Goal: Task Accomplishment & Management: Manage account settings

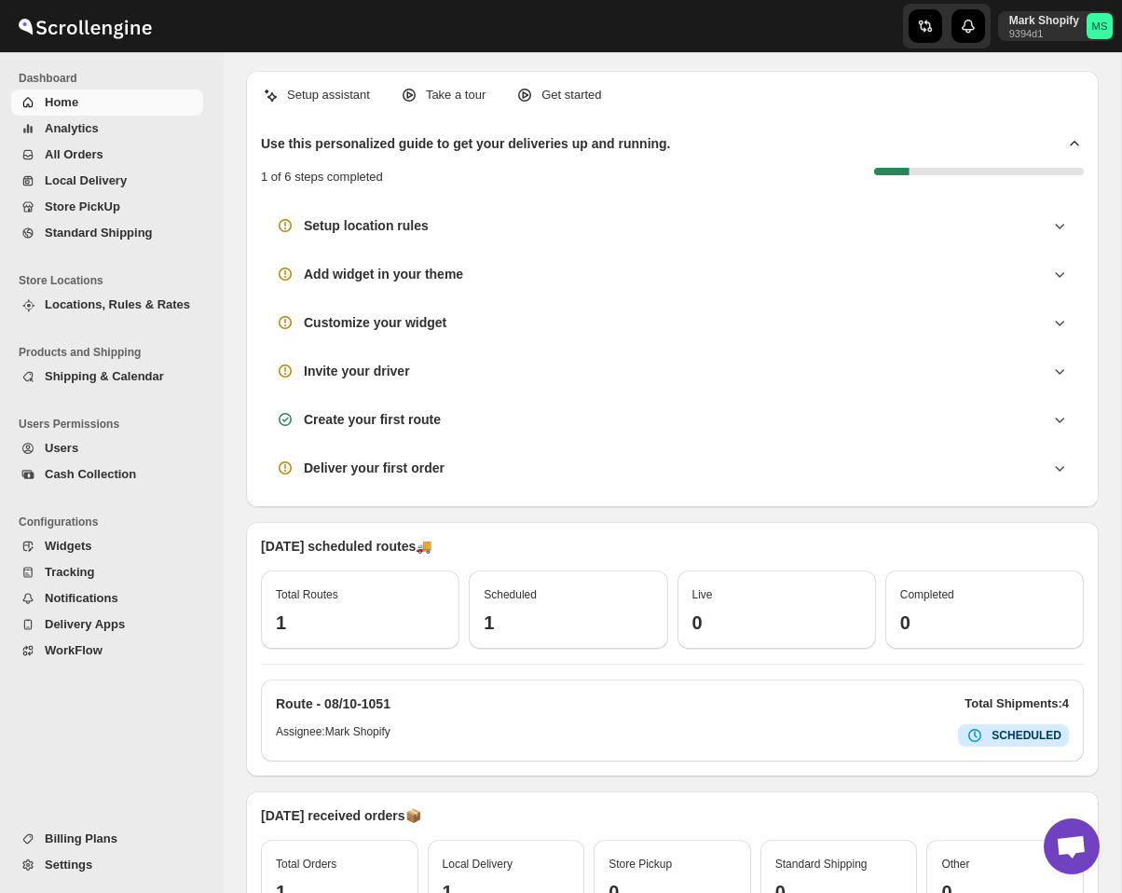
click at [87, 862] on span "Settings" at bounding box center [69, 864] width 48 height 14
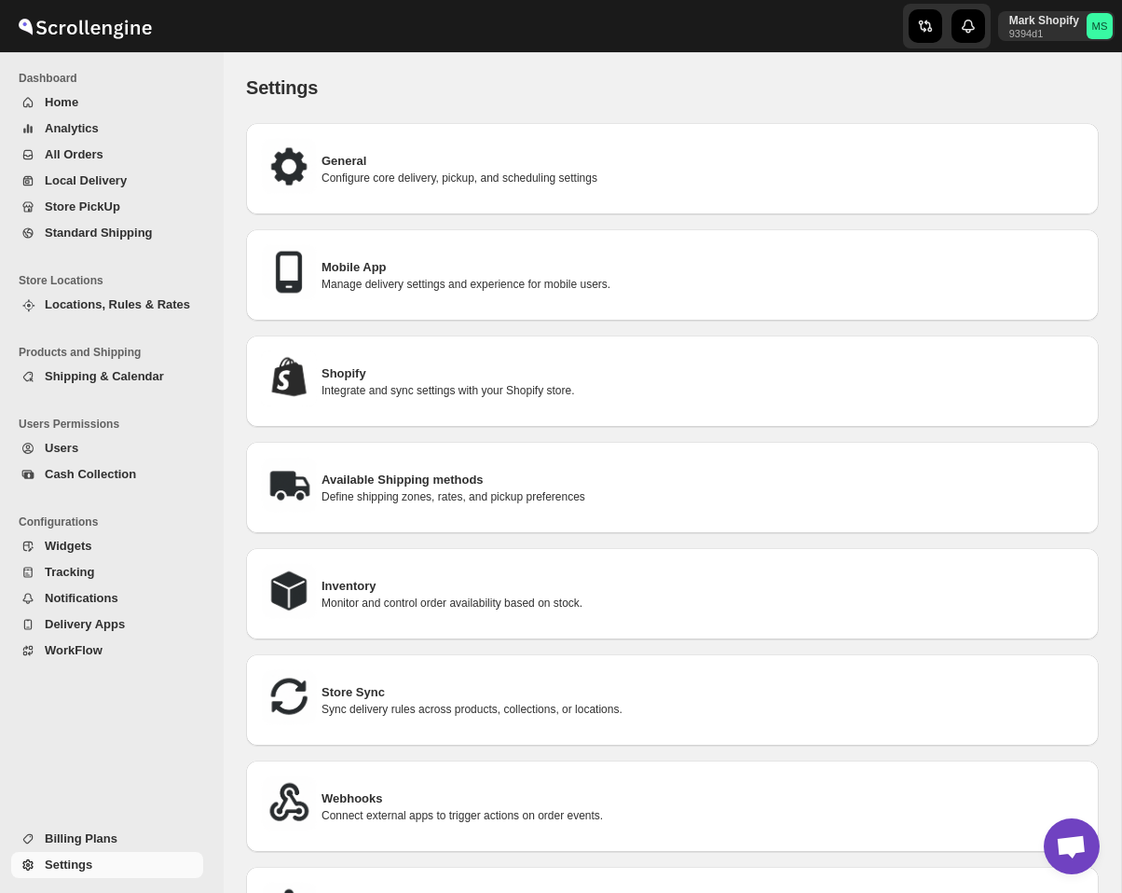
click at [438, 391] on p "Integrate and sync settings with your Shopify store." at bounding box center [703, 390] width 762 height 15
select select "SHIPMENT_DELIVERED"
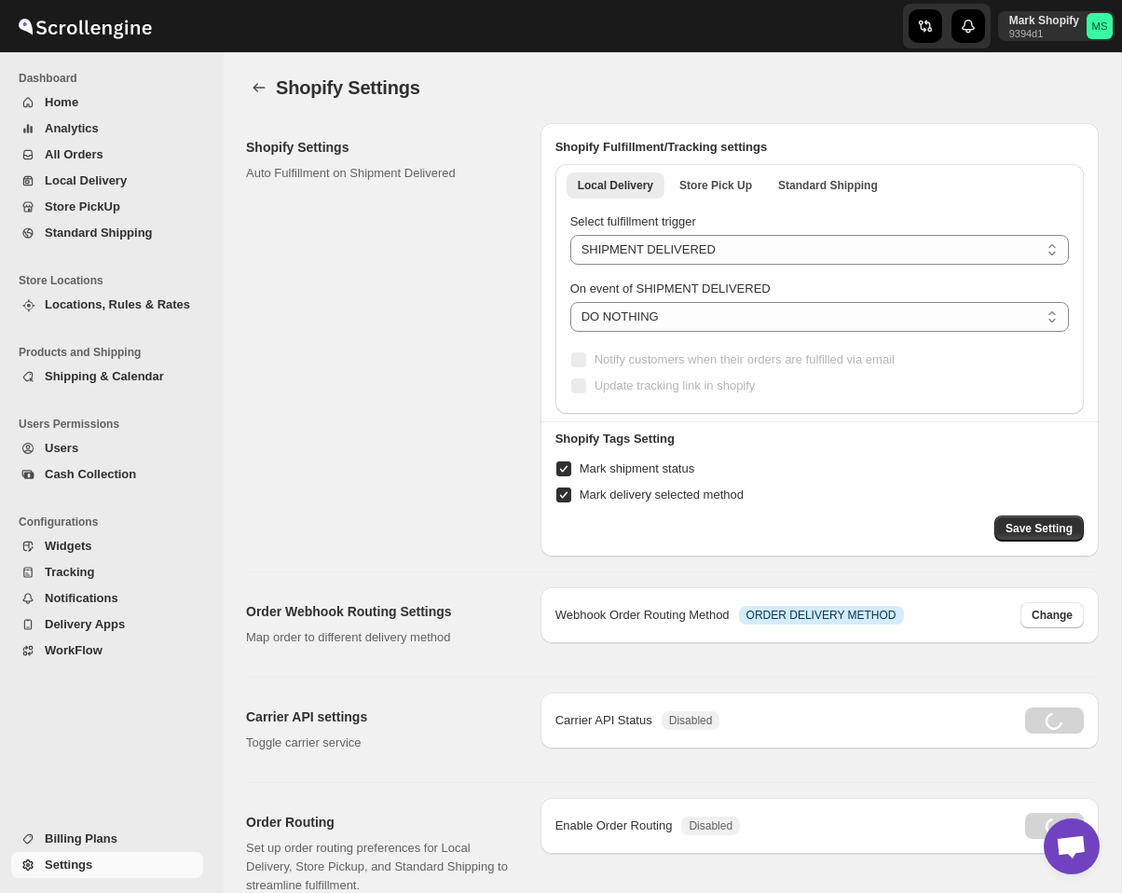
radio input "true"
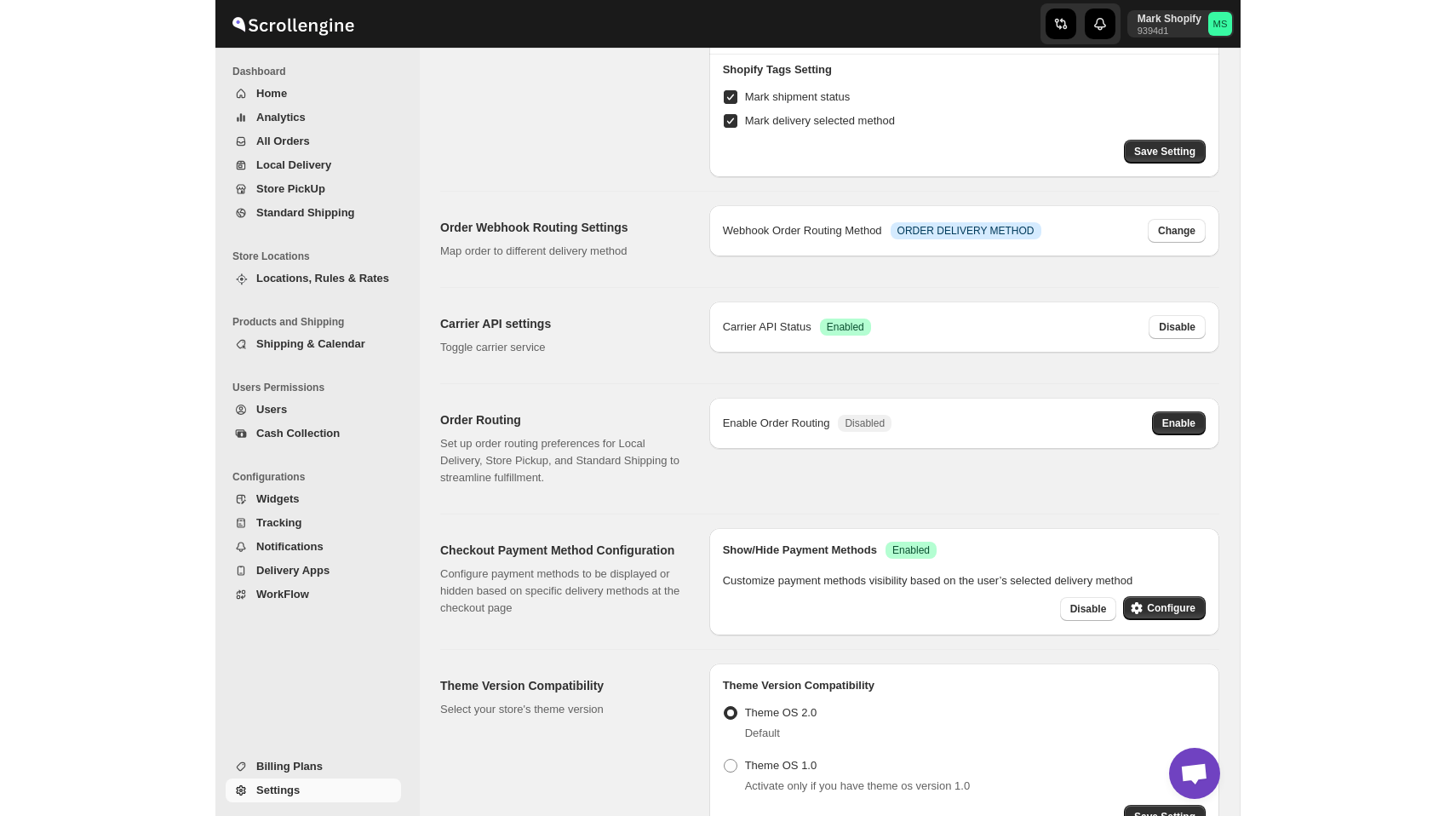
scroll to position [316, 0]
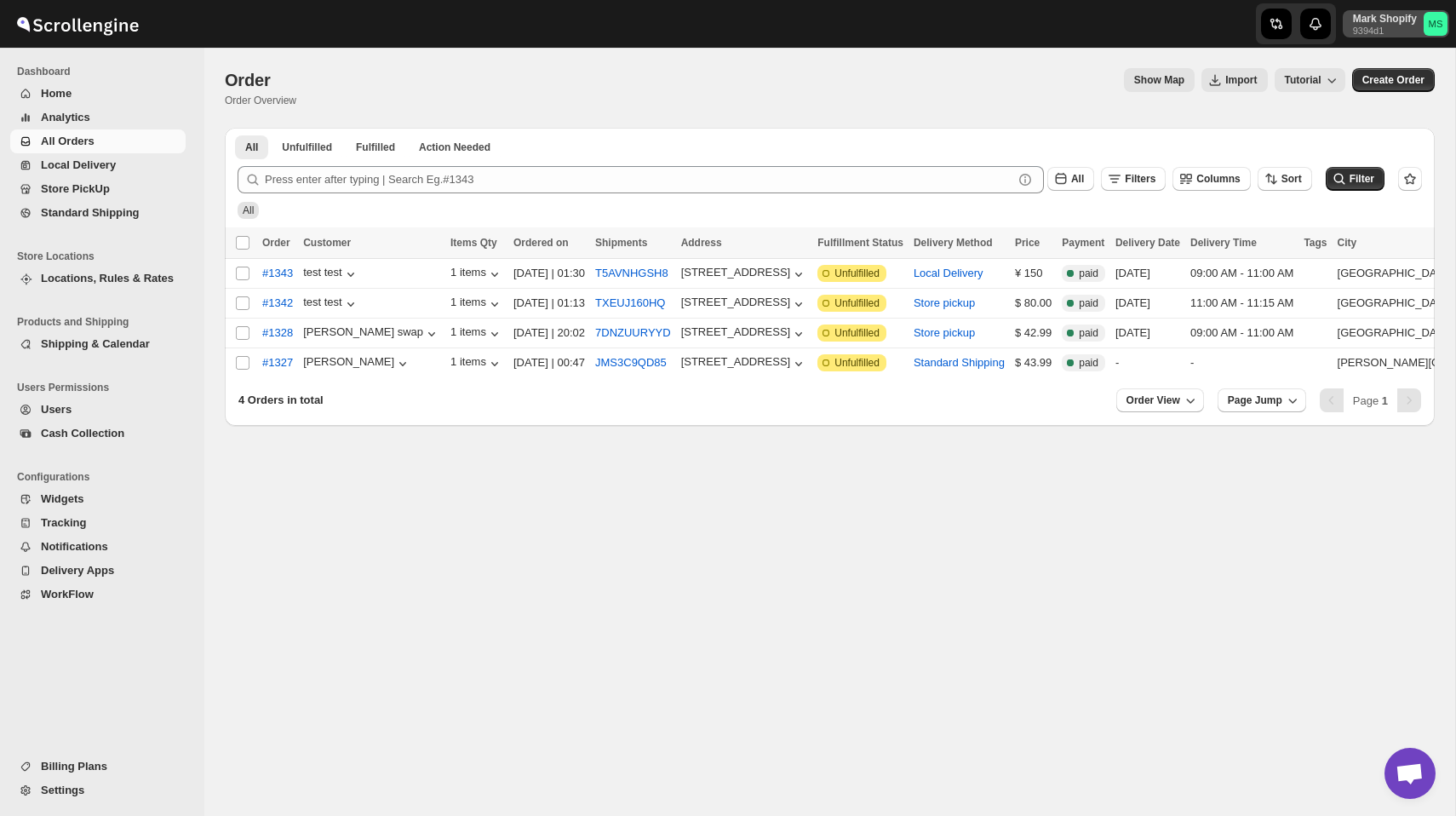
click at [1378, 19] on p "Mark Shopify" at bounding box center [1385, 18] width 64 height 14
click at [1365, 184] on div "Logout" at bounding box center [1393, 187] width 90 height 17
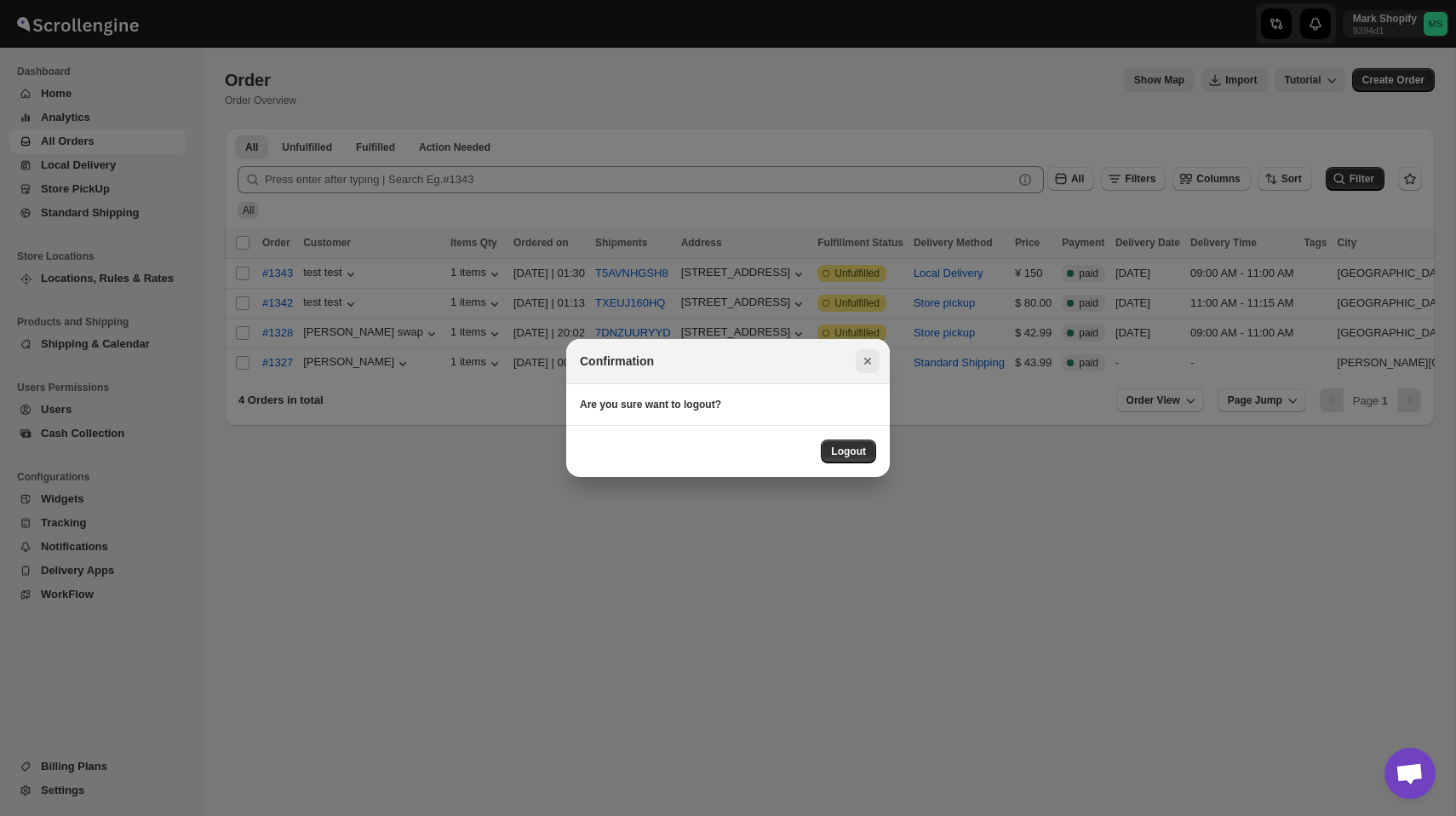
click at [865, 356] on icon "Close" at bounding box center [867, 361] width 17 height 17
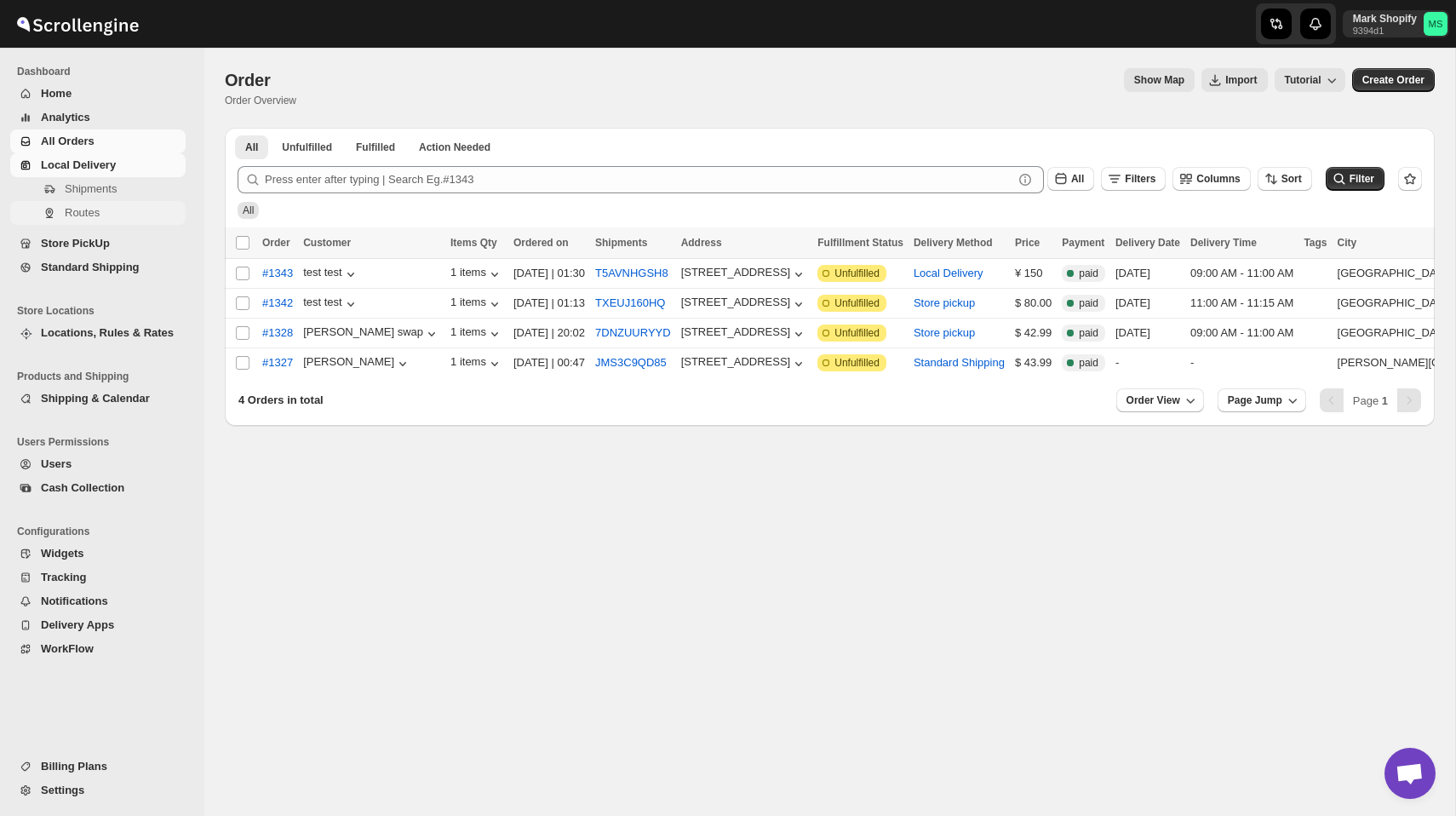
click at [90, 211] on span "Routes" at bounding box center [82, 213] width 35 height 13
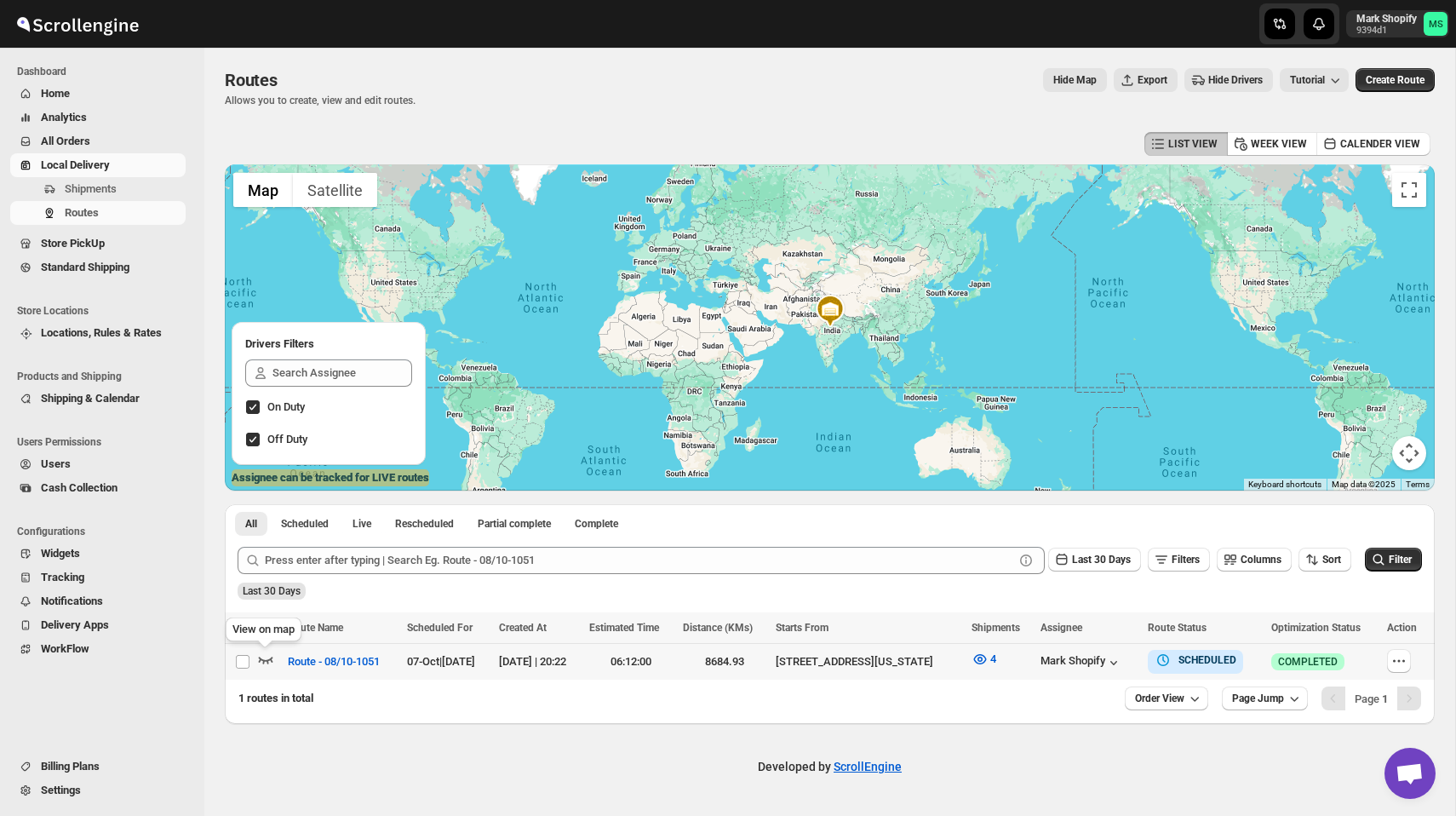
click at [268, 656] on icon "button" at bounding box center [265, 659] width 17 height 17
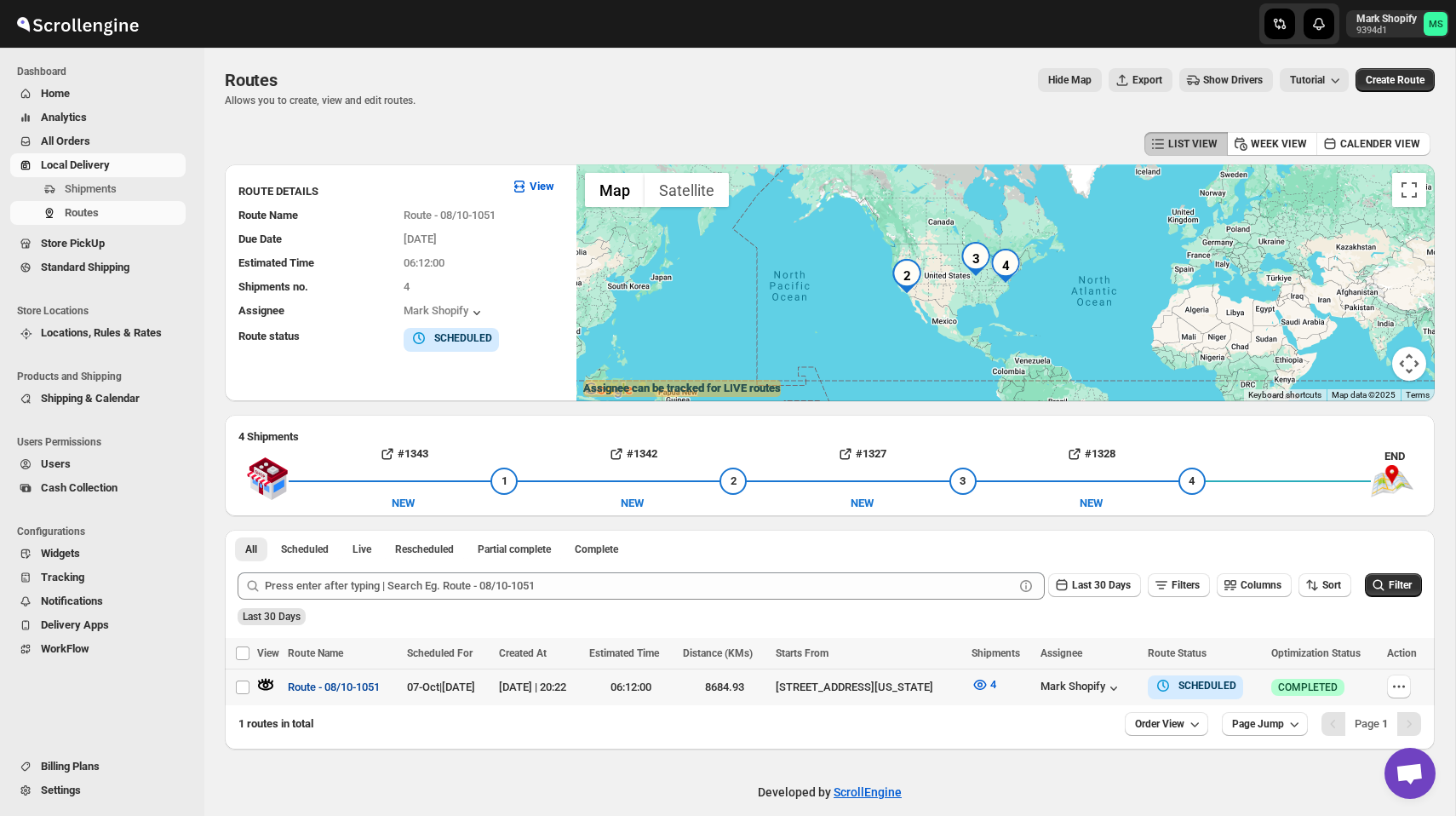
click at [334, 688] on span "Route - 08/10-1051" at bounding box center [333, 687] width 92 height 17
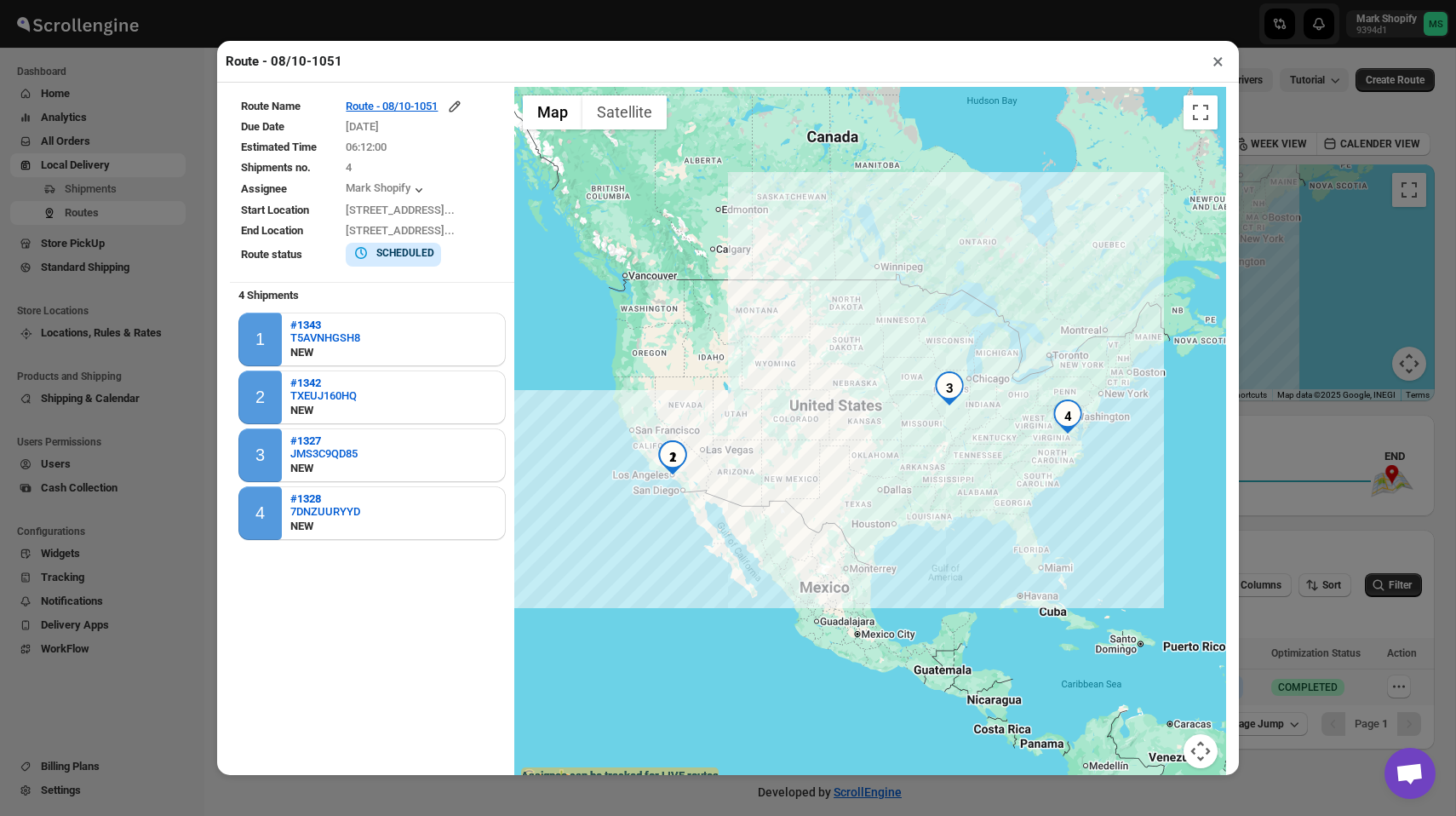
click at [1220, 65] on button "×" at bounding box center [1218, 61] width 25 height 24
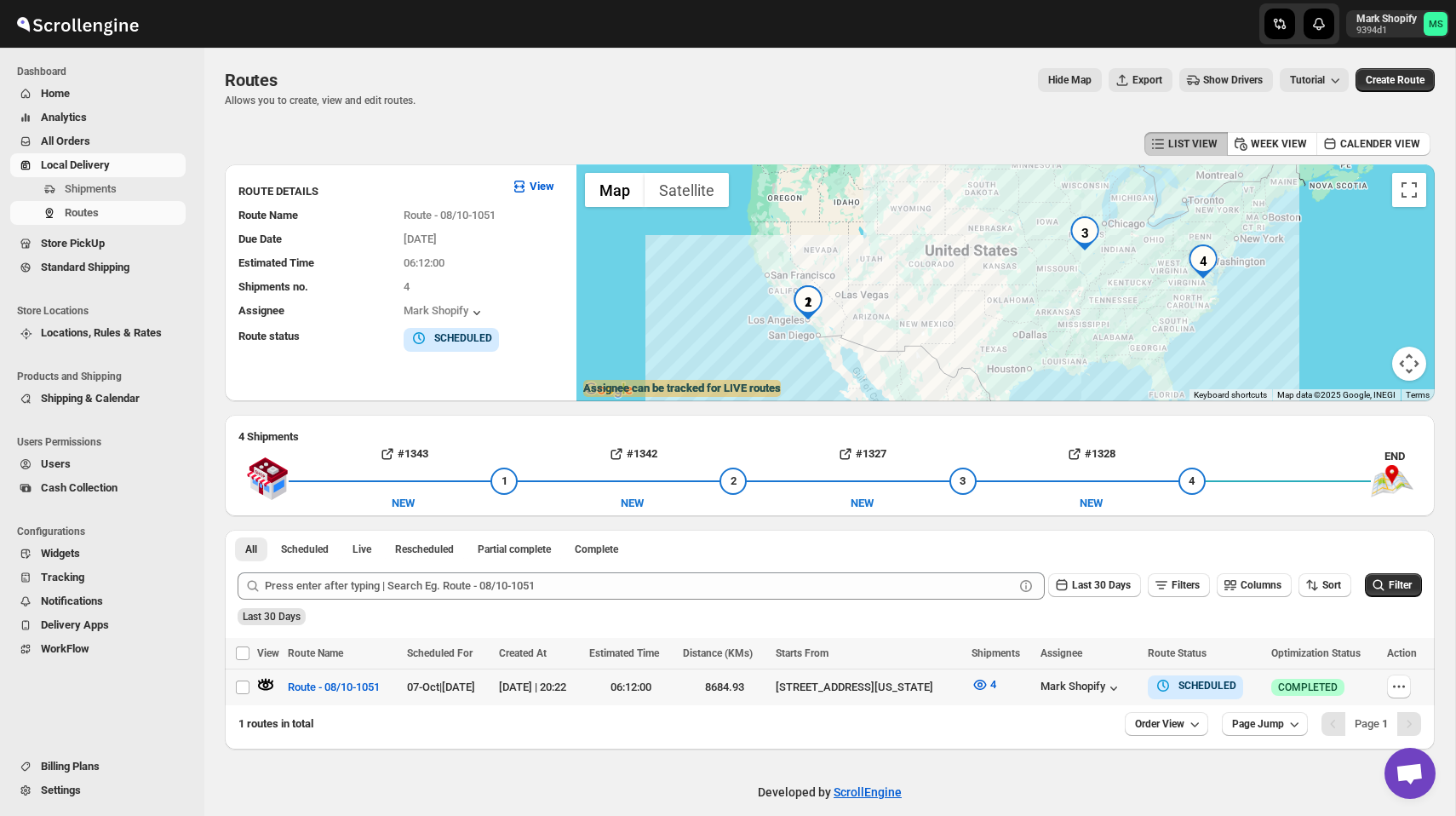
click at [1351, 115] on div "Routes. This page is ready Routes Allows you to create, view and edit routes. H…" at bounding box center [829, 88] width 1209 height 80
click at [350, 679] on span "Route - 08/10-1051" at bounding box center [333, 687] width 92 height 17
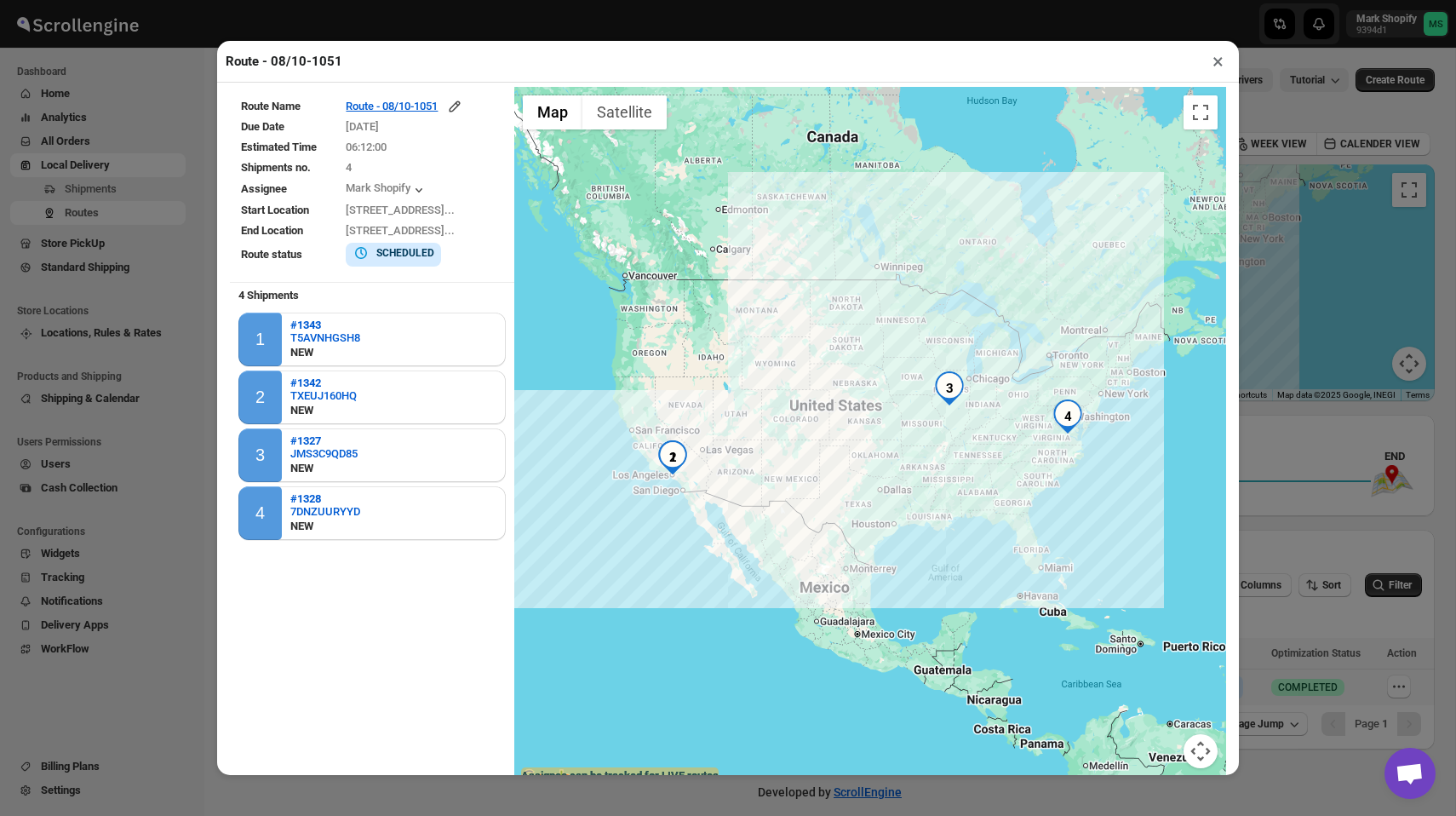
click at [1219, 59] on button "×" at bounding box center [1218, 61] width 25 height 24
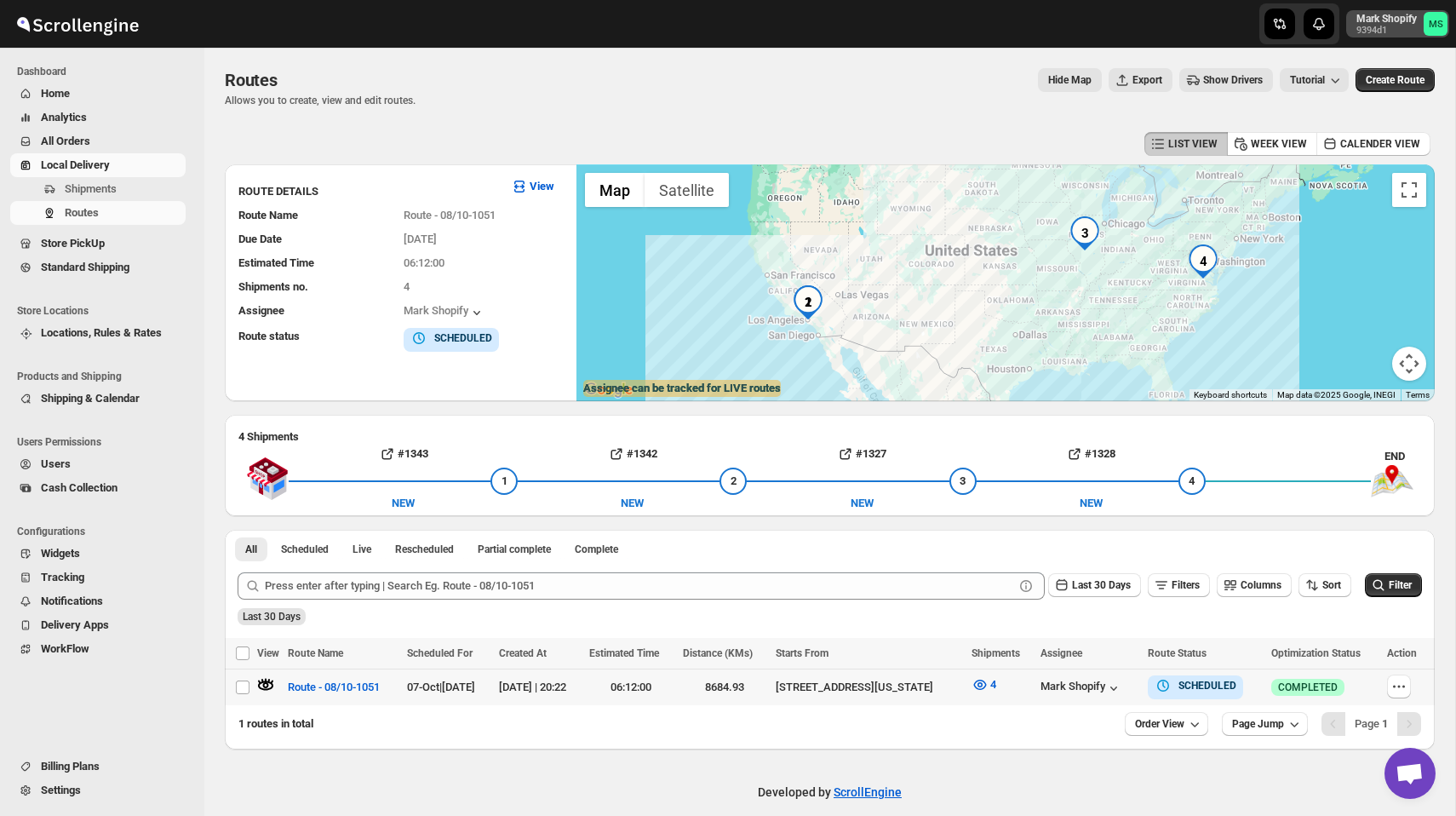
click at [1387, 28] on p "9394d1" at bounding box center [1387, 30] width 60 height 10
click at [1370, 189] on span "Logout" at bounding box center [1387, 187] width 33 height 13
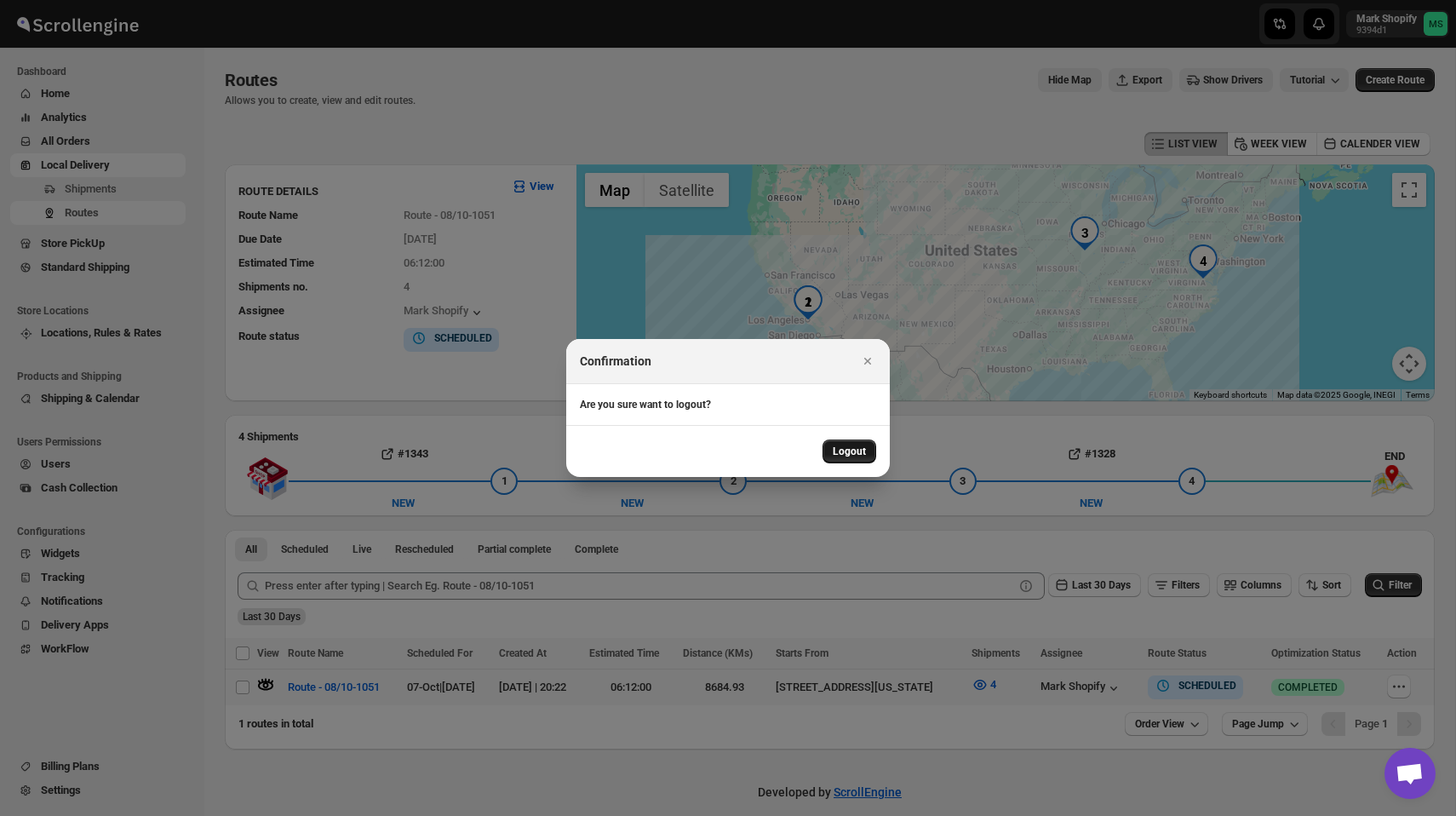
click at [847, 457] on span "Logout" at bounding box center [849, 450] width 33 height 14
